Goal: Navigation & Orientation: Find specific page/section

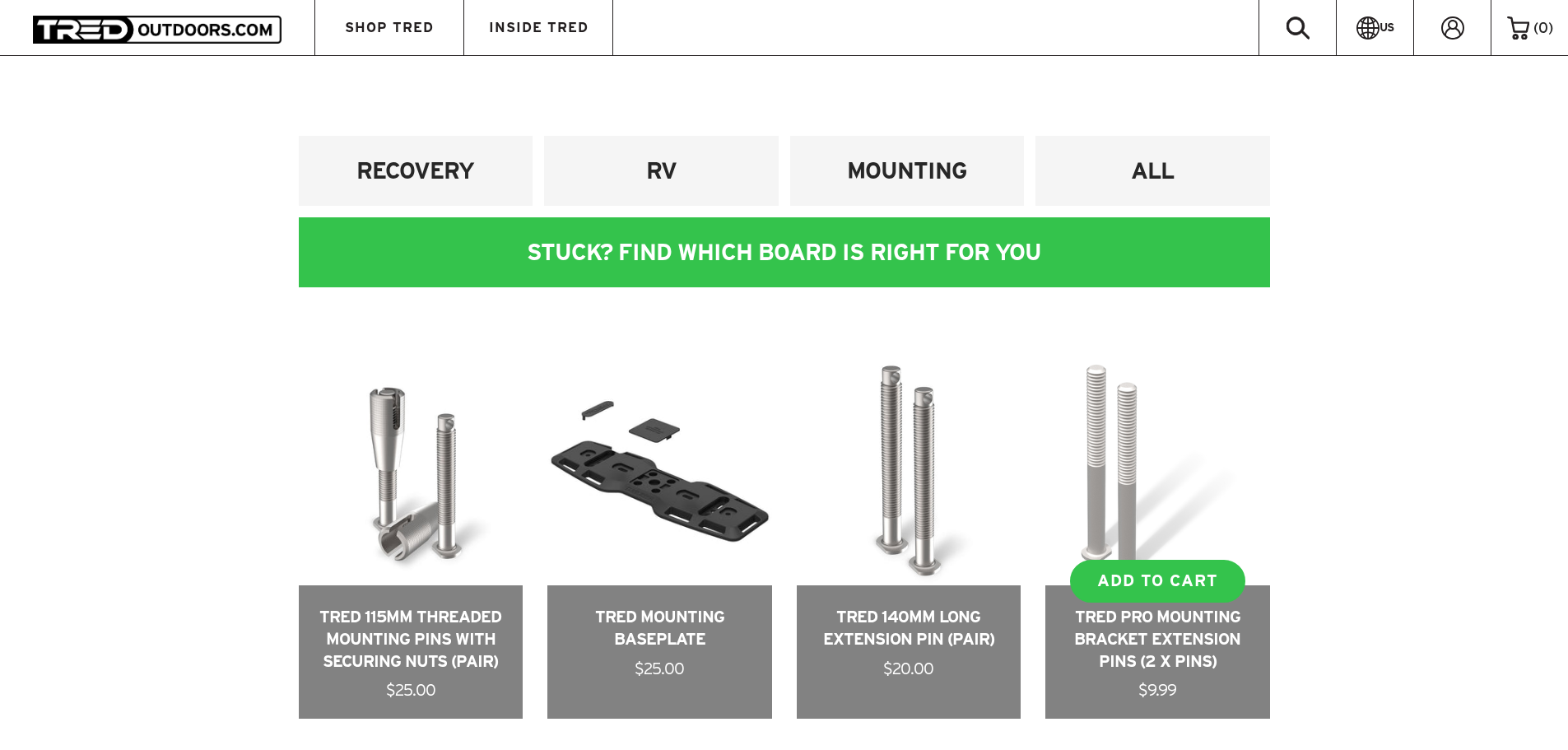
scroll to position [412, 0]
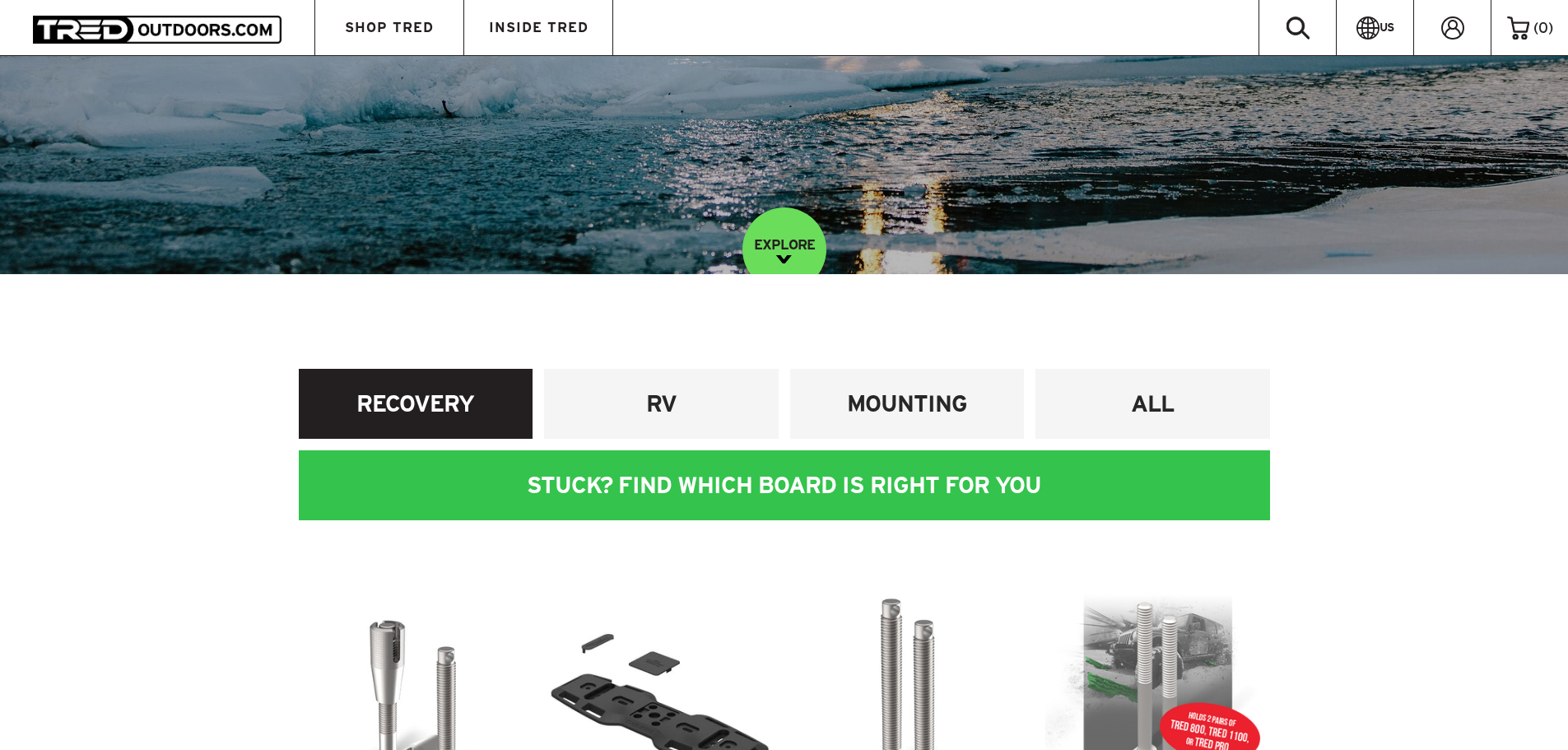
click at [460, 416] on h4 "RECOVERY" at bounding box center [416, 403] width 210 height 31
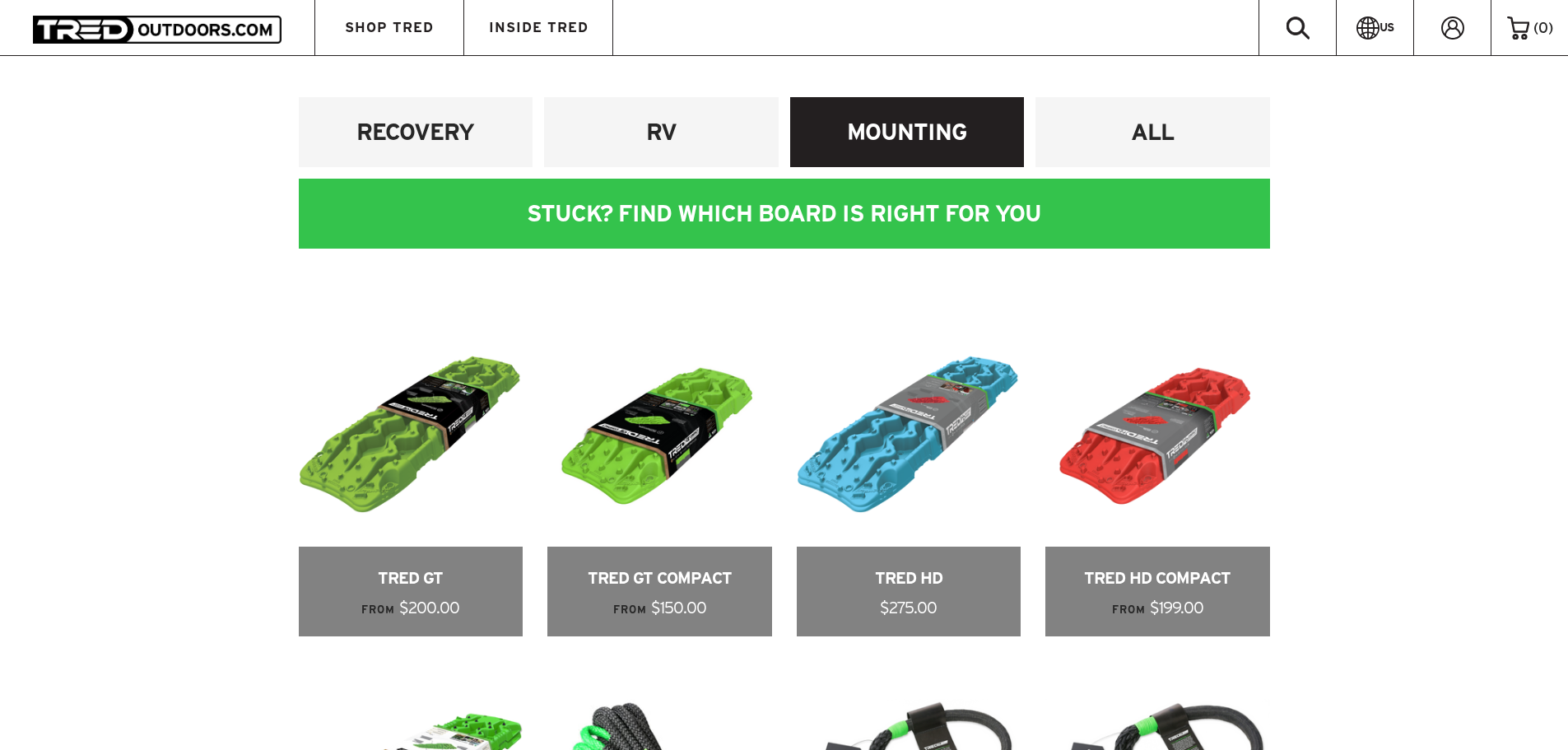
scroll to position [576, 0]
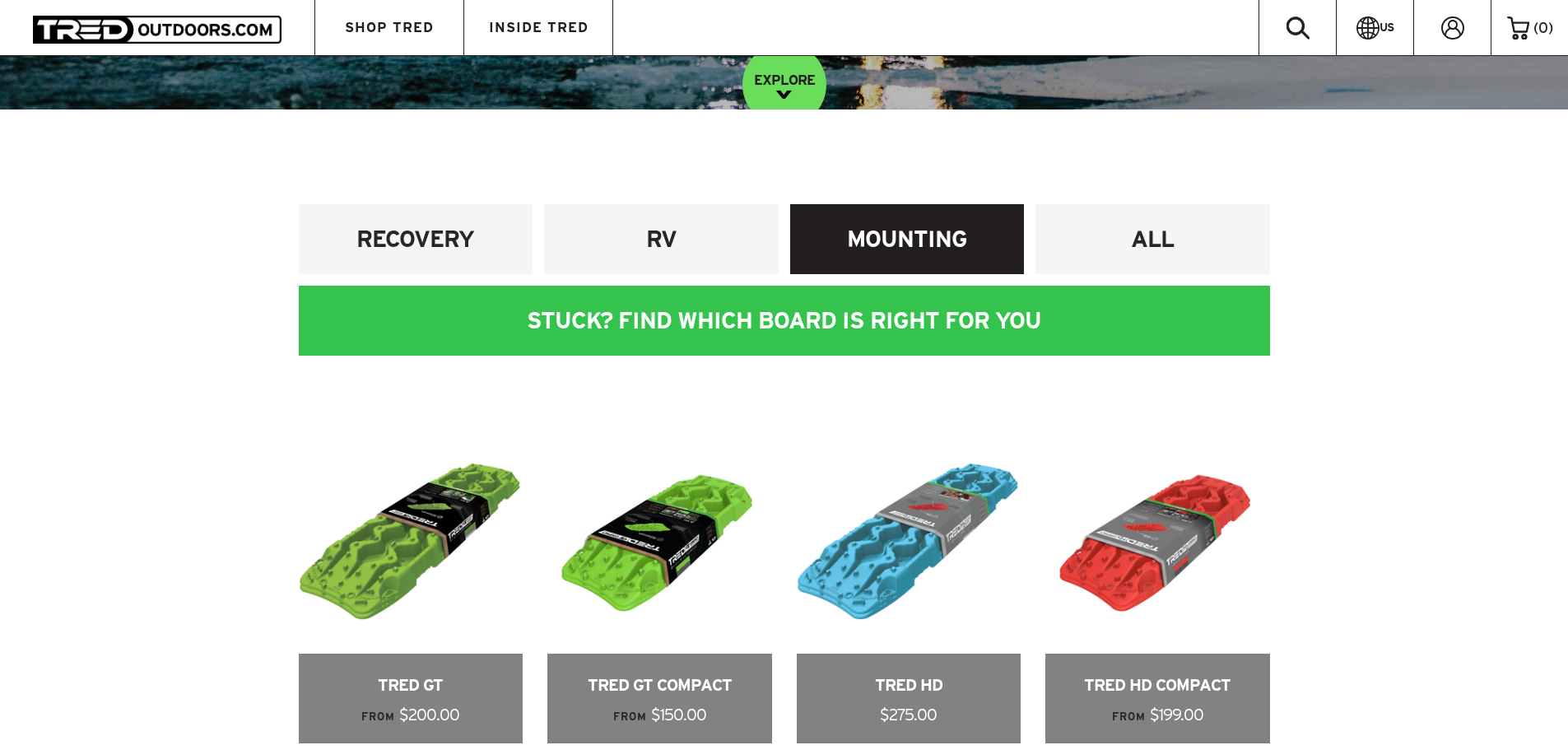
click at [976, 232] on h4 "MOUNTING" at bounding box center [908, 238] width 210 height 31
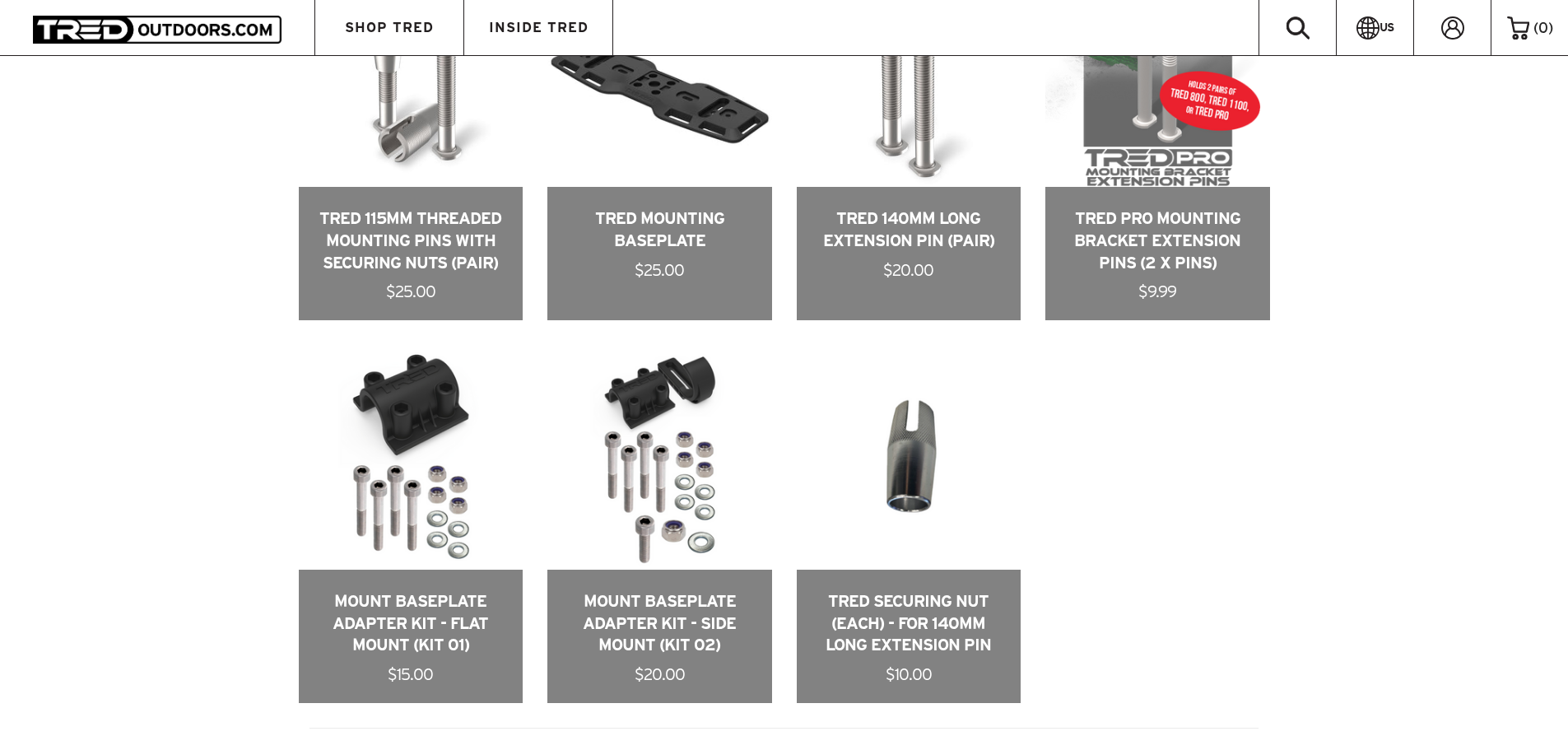
scroll to position [1235, 0]
